Goal: Task Accomplishment & Management: Use online tool/utility

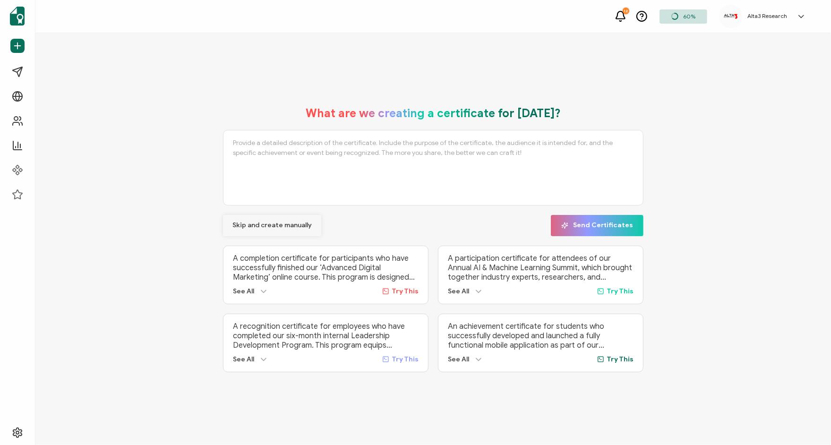
click at [273, 223] on span "Skip and create manually" at bounding box center [271, 225] width 79 height 7
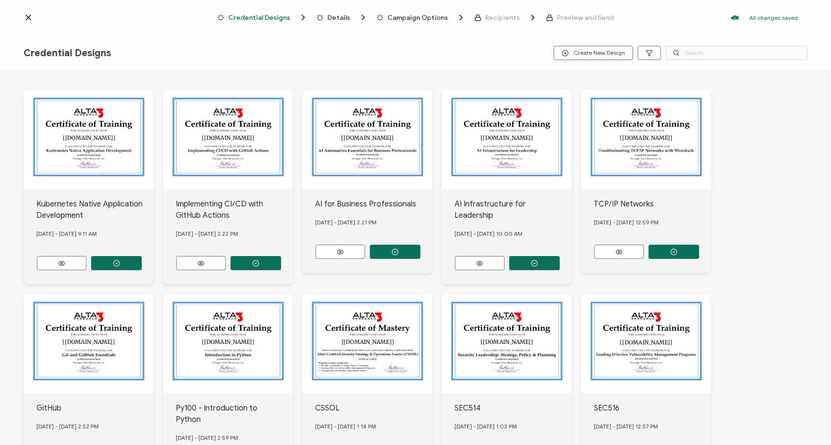
click at [574, 55] on span "Create New Design" at bounding box center [593, 53] width 63 height 7
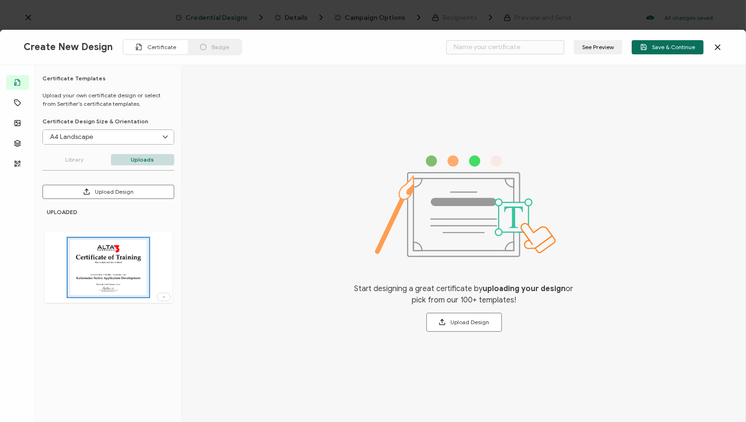
click at [715, 46] on icon at bounding box center [717, 47] width 9 height 9
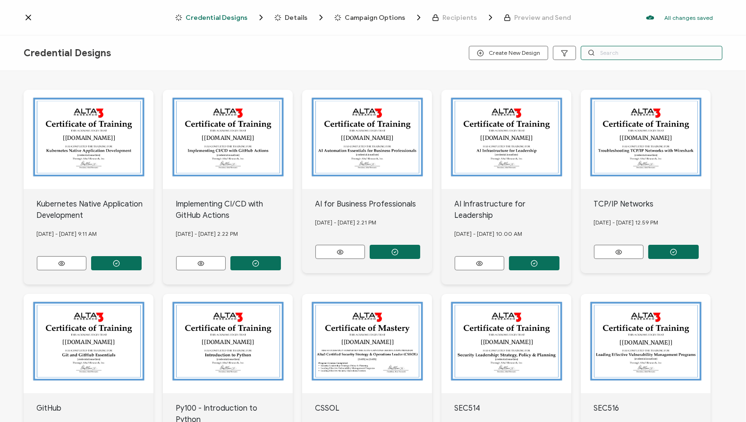
click at [653, 54] on input "text" at bounding box center [652, 53] width 142 height 14
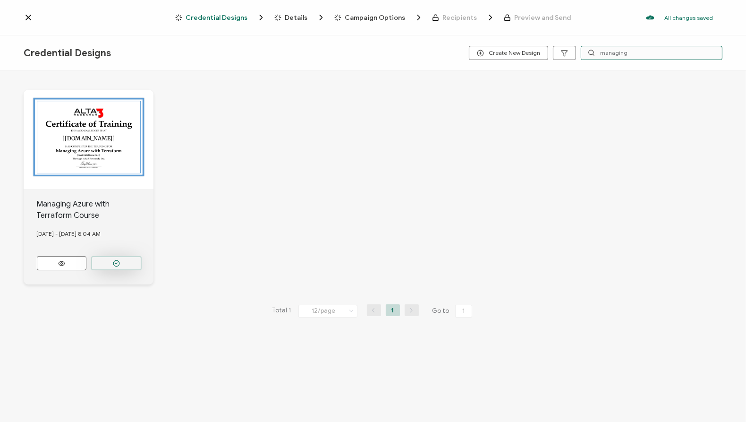
type input "managing"
click at [116, 262] on icon "button" at bounding box center [116, 263] width 7 height 7
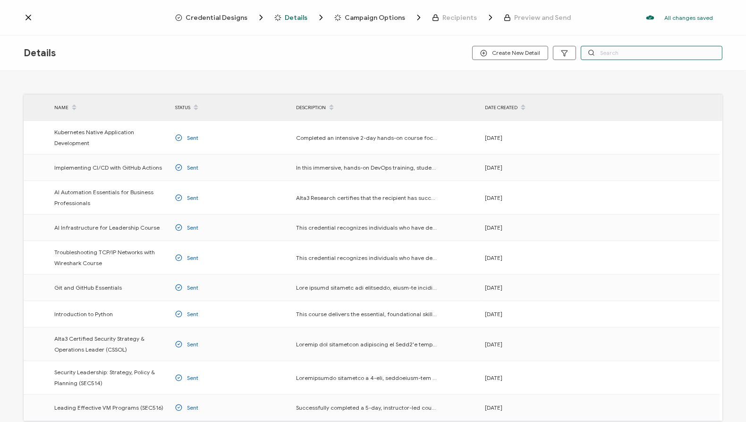
click at [611, 56] on input "text" at bounding box center [652, 53] width 142 height 14
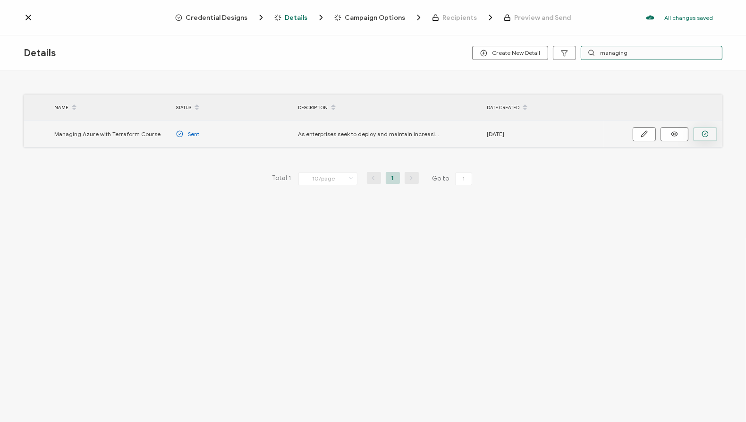
type input "managing"
click at [702, 131] on icon "button" at bounding box center [705, 133] width 7 height 7
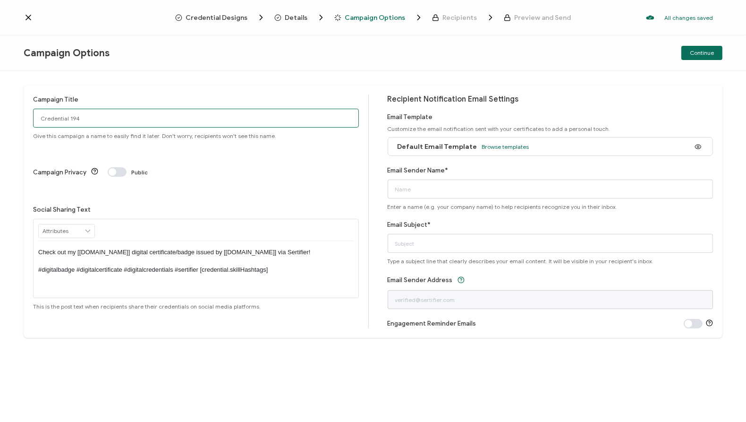
drag, startPoint x: 160, startPoint y: 116, endPoint x: 4, endPoint y: 109, distance: 156.5
click at [4, 109] on div "Campaign Title Credential 194 Give this campaign a name to easily find it later…" at bounding box center [373, 246] width 746 height 351
type input "9/3 Public TF102"
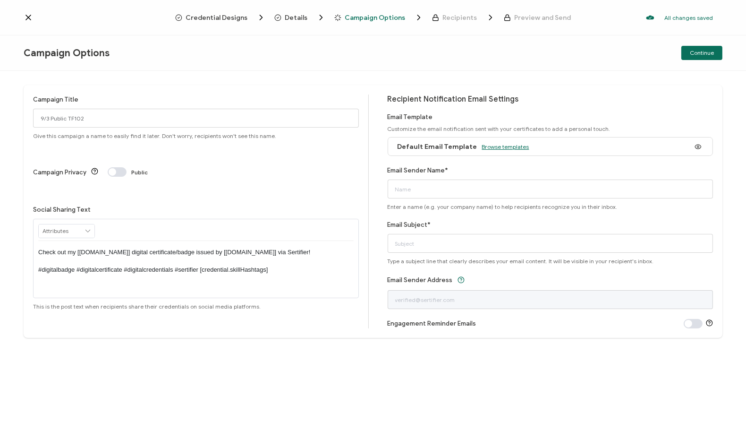
click at [493, 144] on span "Browse templates" at bounding box center [505, 146] width 47 height 7
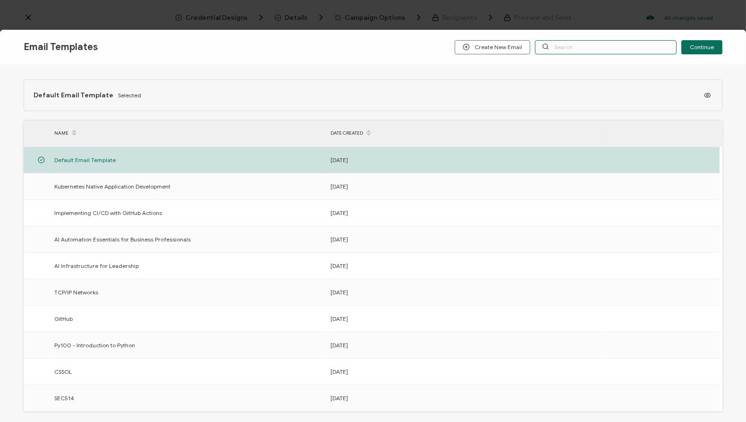
click at [564, 48] on input "text" at bounding box center [606, 47] width 142 height 14
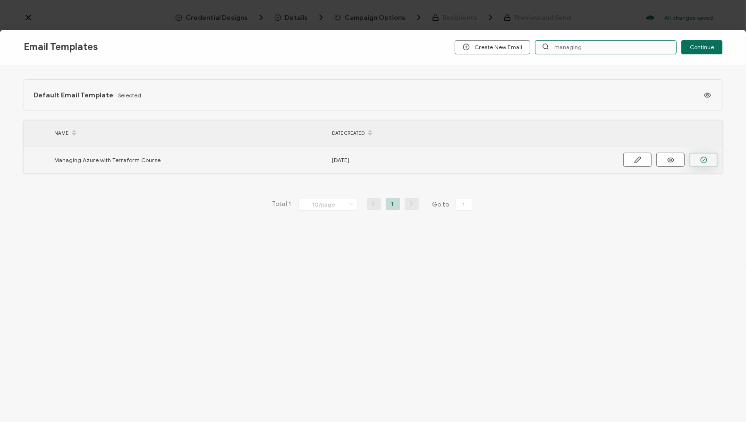
type input "managing"
click at [709, 155] on button "button" at bounding box center [704, 160] width 28 height 14
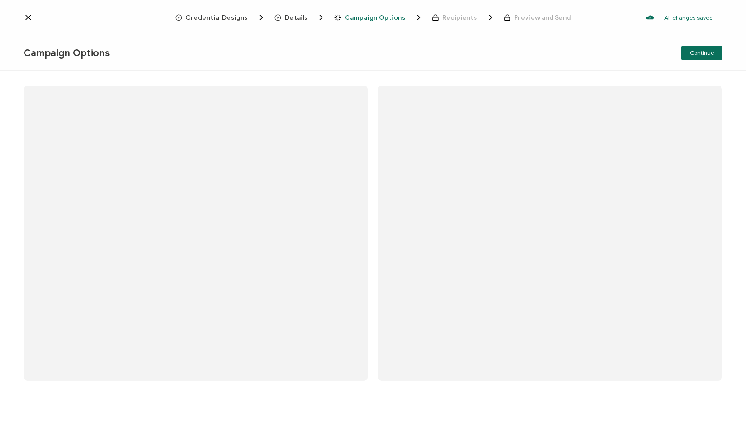
click at [442, 193] on div at bounding box center [373, 211] width 746 height 422
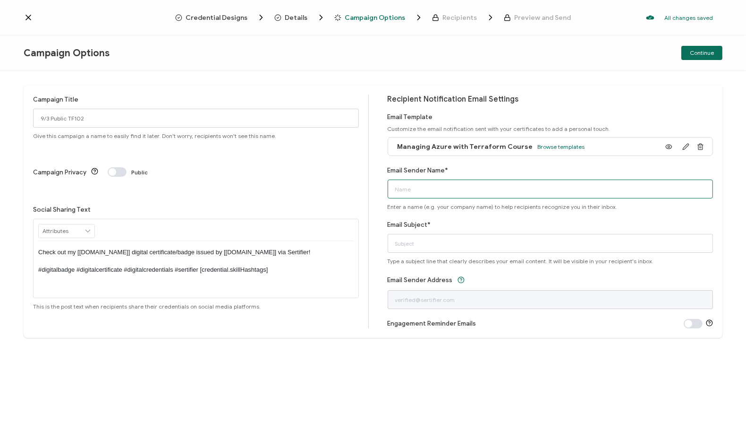
click at [442, 193] on input "Email Sender Name*" at bounding box center [551, 189] width 326 height 19
type input "Alta3 Research"
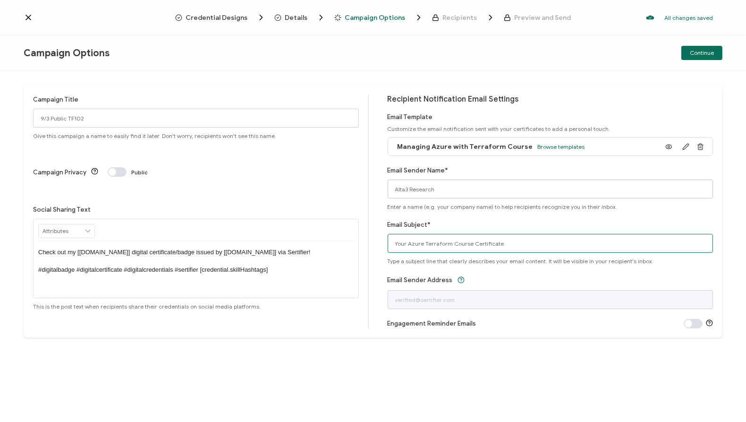
type input "Your Azure Terraform Course Certificate"
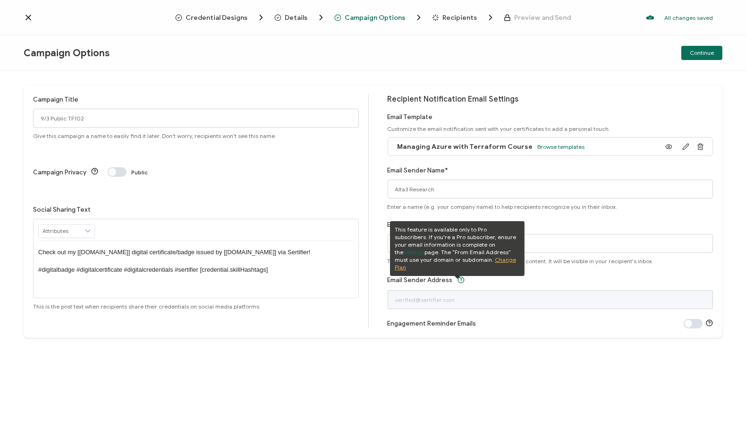
click at [536, 48] on div "Continue" at bounding box center [606, 53] width 233 height 14
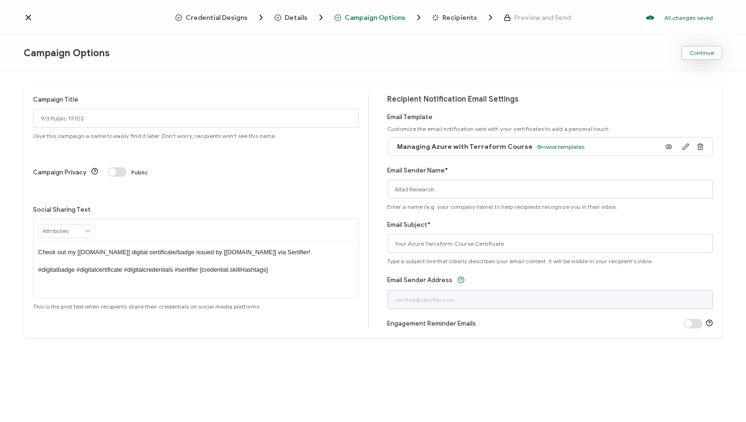
click at [696, 53] on span "Continue" at bounding box center [702, 53] width 24 height 6
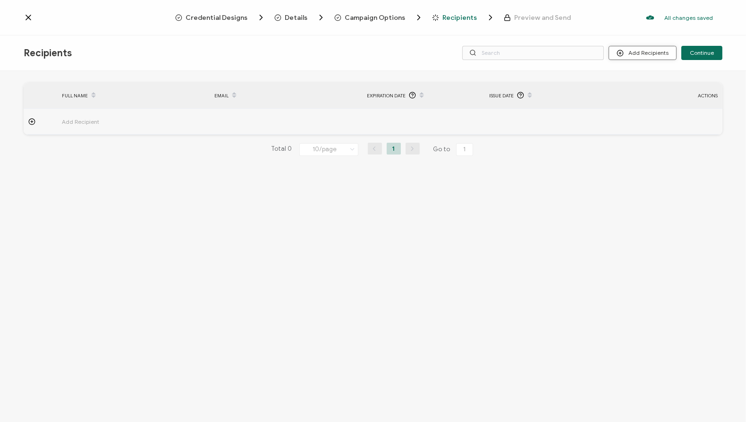
click at [647, 47] on button "Add Recipients" at bounding box center [643, 53] width 68 height 14
click at [651, 73] on li "Upload Recipients" at bounding box center [657, 79] width 88 height 16
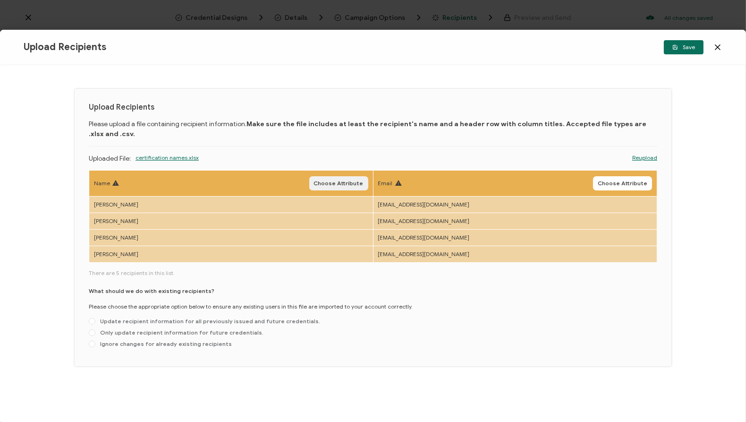
click at [340, 180] on span "Choose Attribute" at bounding box center [339, 183] width 50 height 6
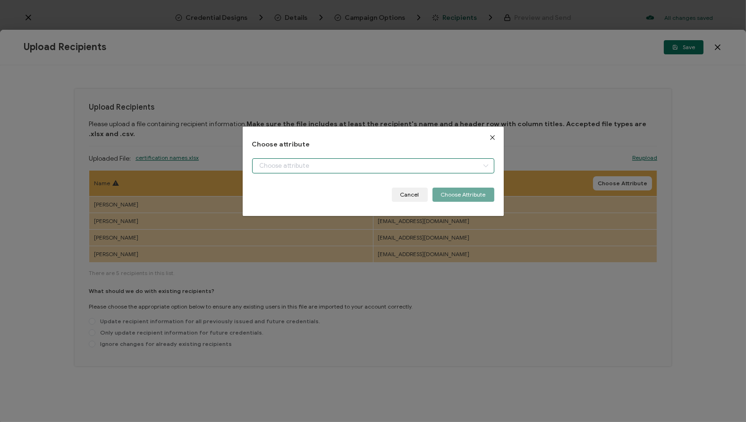
click at [309, 169] on input "dialog" at bounding box center [373, 165] width 242 height 15
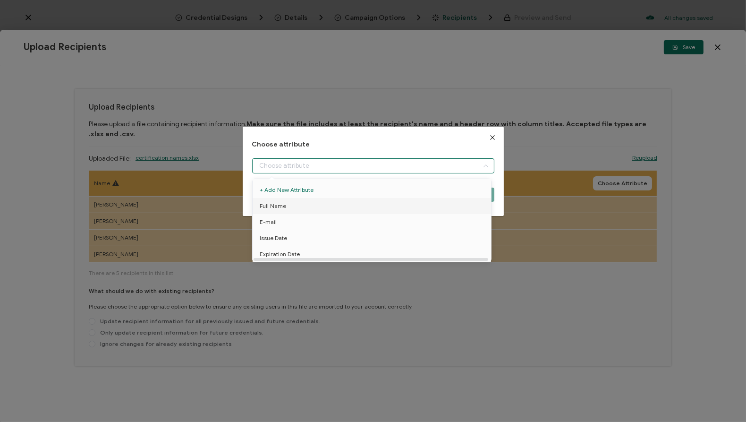
click at [300, 206] on li "Full Name" at bounding box center [373, 206] width 247 height 16
type input "Full Name"
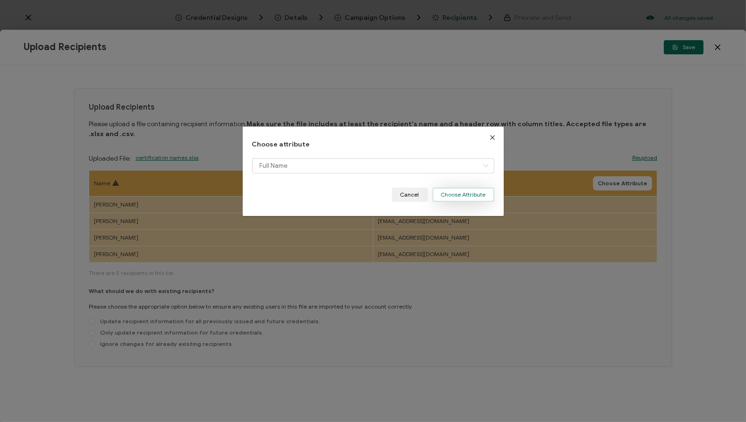
click at [464, 194] on button "Choose Attribute" at bounding box center [464, 195] width 62 height 14
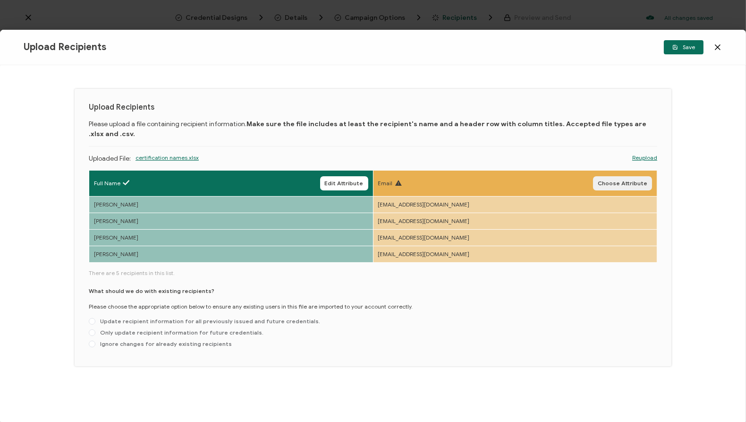
click at [626, 176] on button "Choose Attribute" at bounding box center [622, 183] width 59 height 14
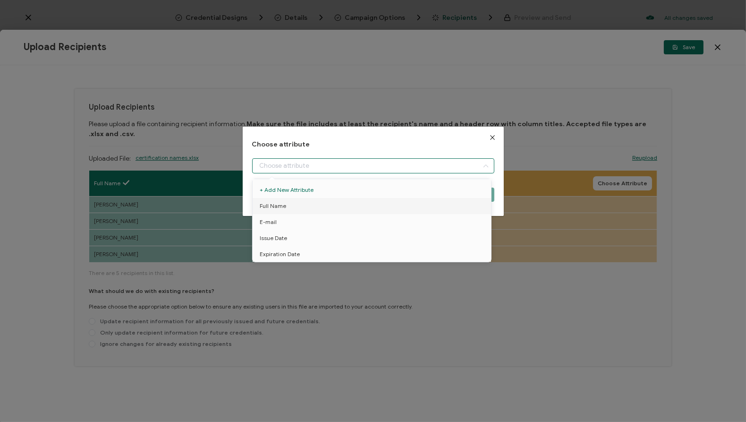
click at [379, 165] on input "dialog" at bounding box center [373, 165] width 242 height 15
drag, startPoint x: 266, startPoint y: 220, endPoint x: 398, endPoint y: 219, distance: 132.3
click at [266, 220] on span "E-mail" at bounding box center [268, 222] width 17 height 16
type input "E-mail"
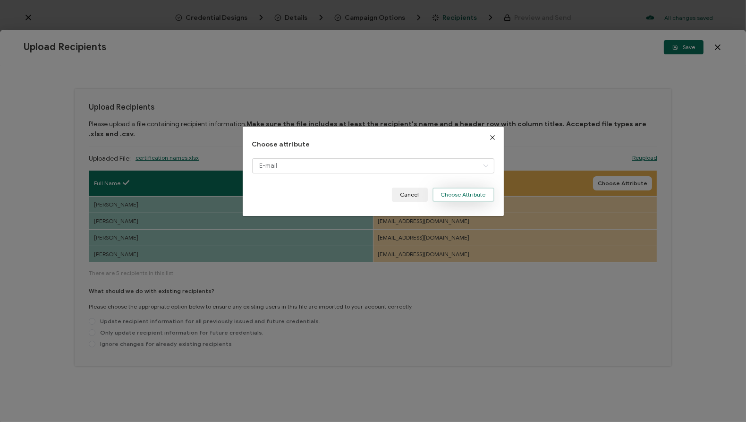
click at [467, 189] on button "Choose Attribute" at bounding box center [464, 195] width 62 height 14
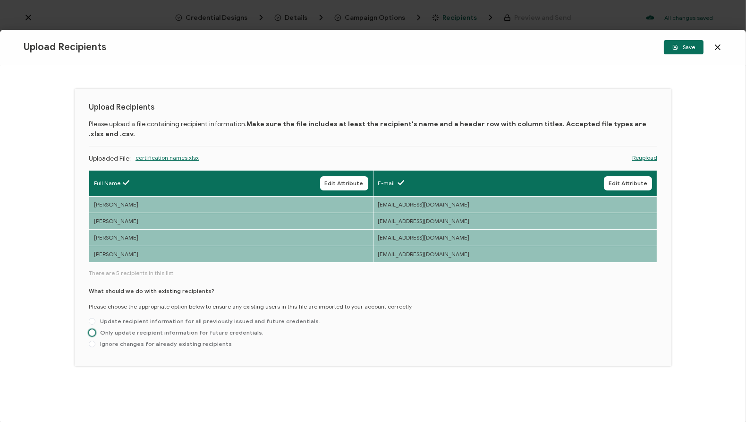
click at [131, 329] on span "Only update recipient information for future credentials." at bounding box center [179, 332] width 168 height 7
click at [95, 329] on input "Only update recipient information for future credentials." at bounding box center [92, 333] width 7 height 8
radio input "true"
click at [679, 50] on button "Save" at bounding box center [684, 47] width 40 height 14
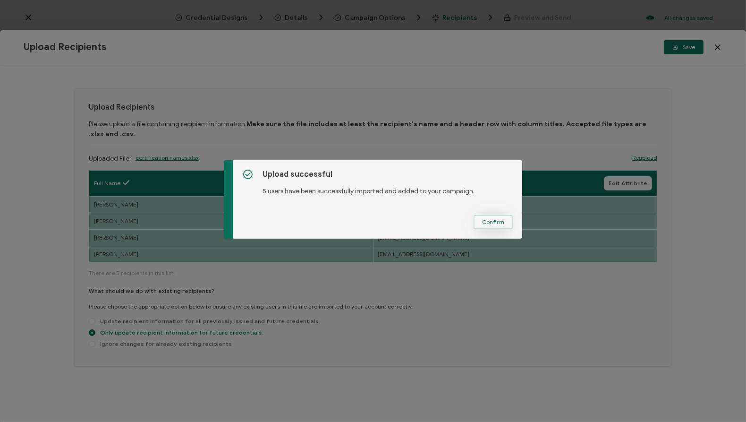
click at [498, 221] on span "Confirm" at bounding box center [493, 222] width 22 height 6
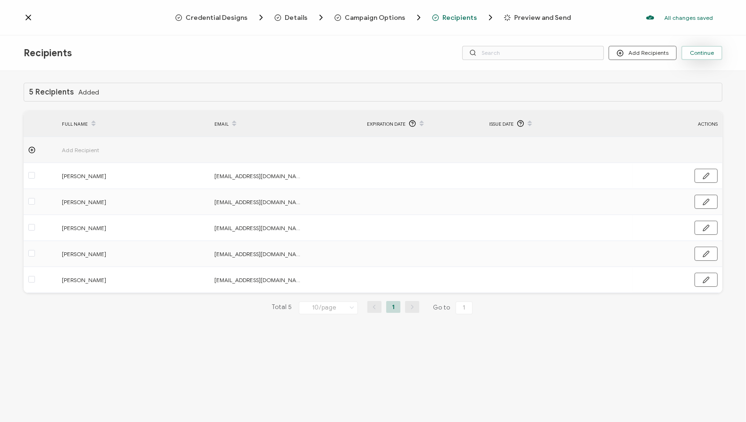
click at [700, 56] on span "Continue" at bounding box center [702, 53] width 24 height 6
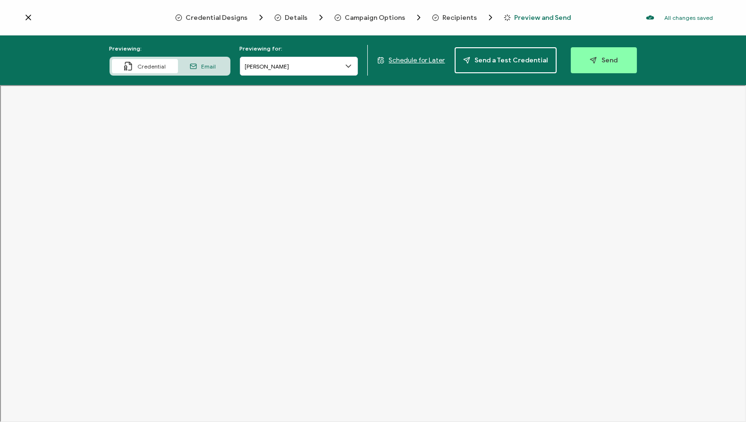
click at [425, 59] on span "Schedule for Later" at bounding box center [417, 60] width 56 height 8
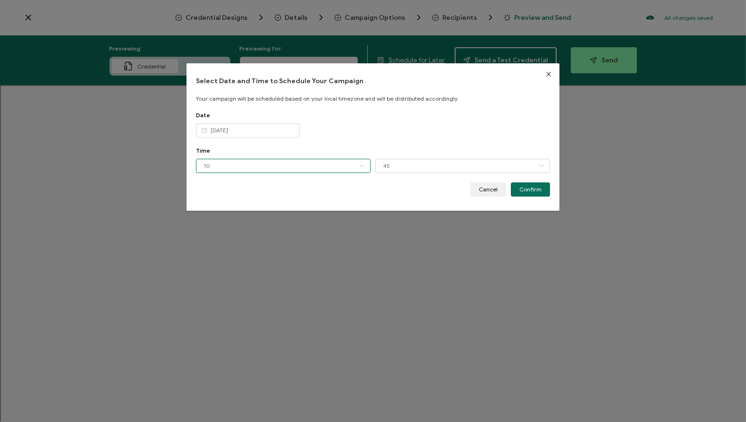
click at [223, 169] on input "10" at bounding box center [283, 166] width 175 height 14
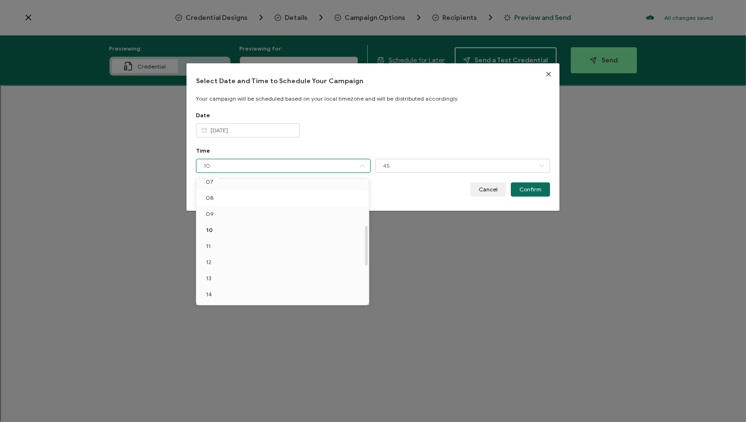
scroll to position [149, 0]
click at [212, 249] on li "13" at bounding box center [285, 249] width 176 height 16
type input "13"
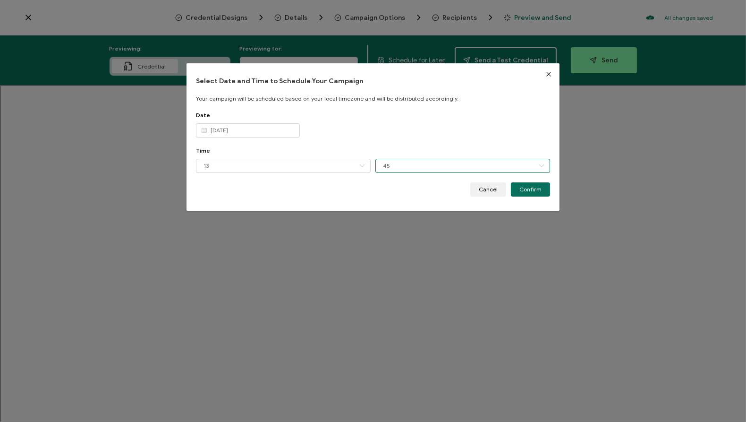
click at [398, 169] on input "45" at bounding box center [463, 166] width 175 height 14
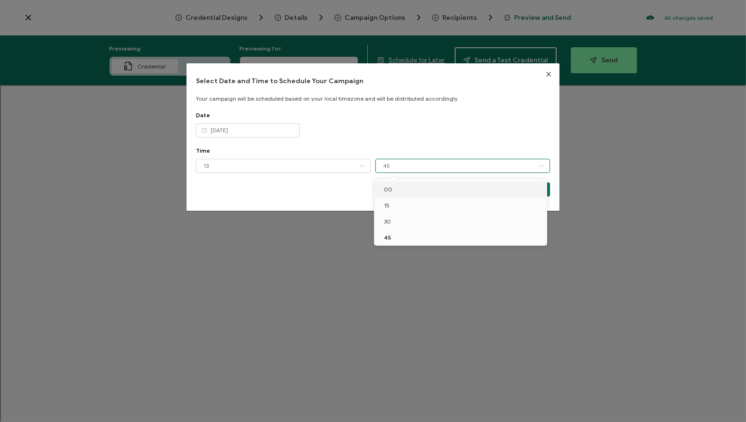
click at [396, 189] on li "00" at bounding box center [463, 189] width 176 height 16
type input "00"
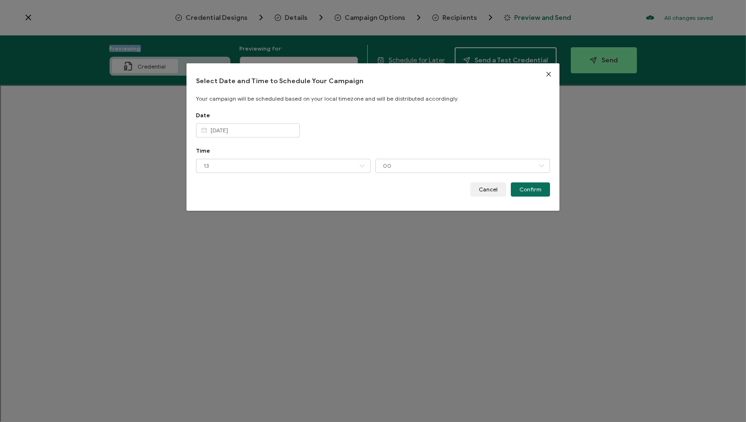
click at [396, 189] on div "Cancel Confirm" at bounding box center [373, 189] width 354 height 14
click at [533, 190] on span "Confirm" at bounding box center [531, 190] width 22 height 6
